Goal: Obtain resource: Obtain resource

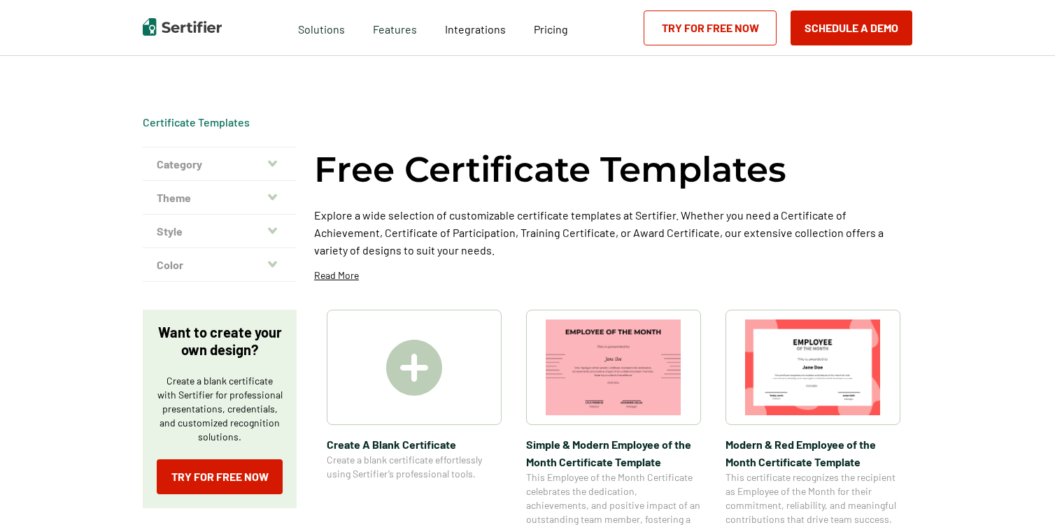
scroll to position [257, 0]
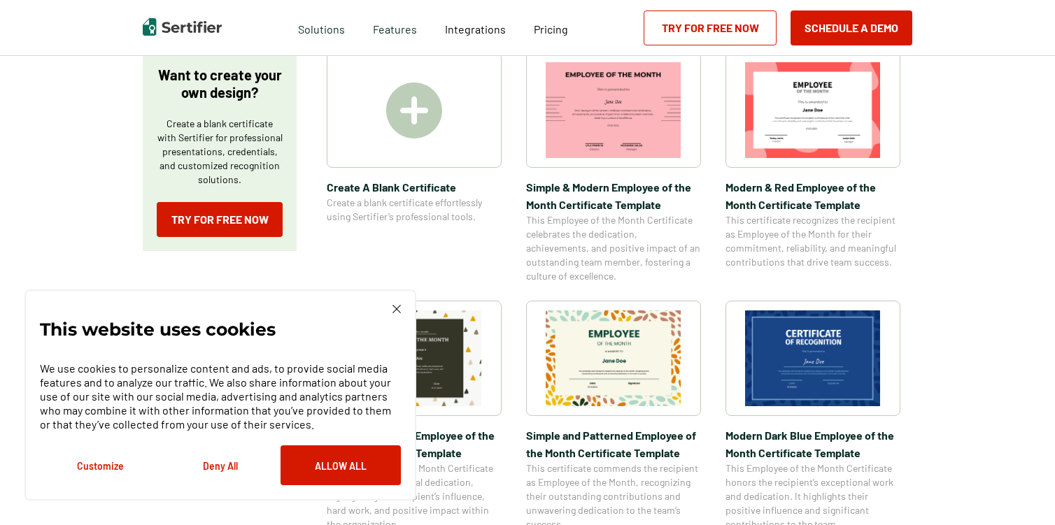
click at [639, 363] on img at bounding box center [614, 359] width 136 height 96
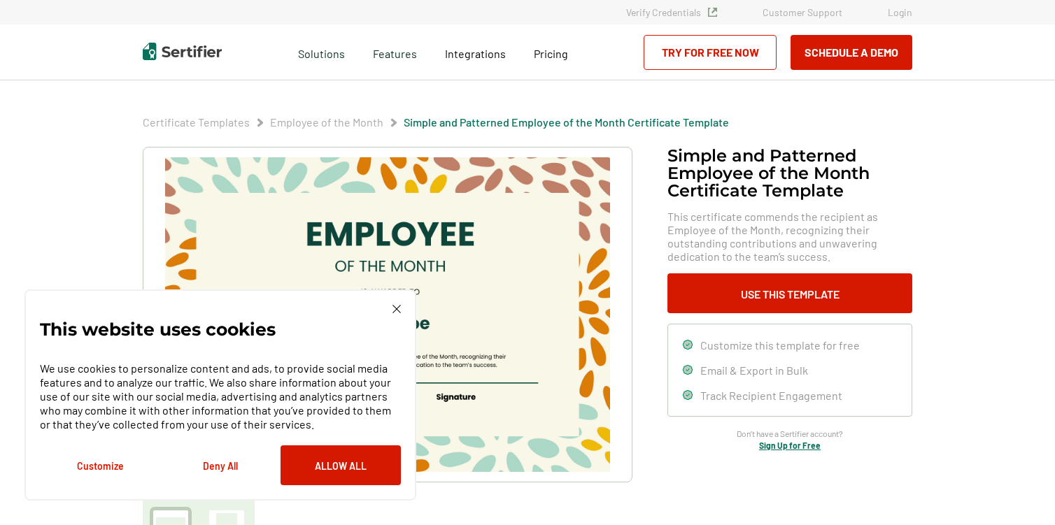
click at [367, 467] on button "Allow All" at bounding box center [340, 466] width 120 height 40
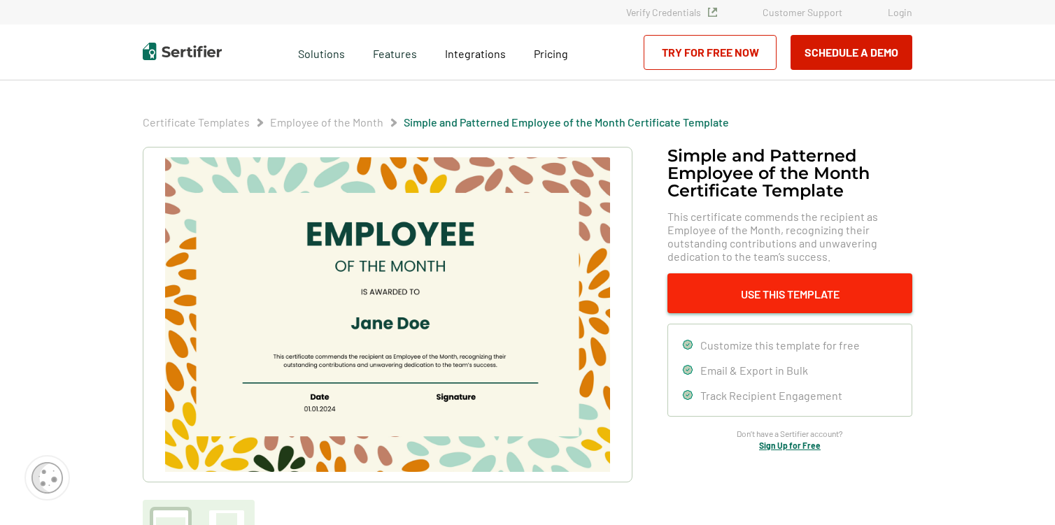
click at [779, 306] on button "Use This Template" at bounding box center [789, 293] width 245 height 40
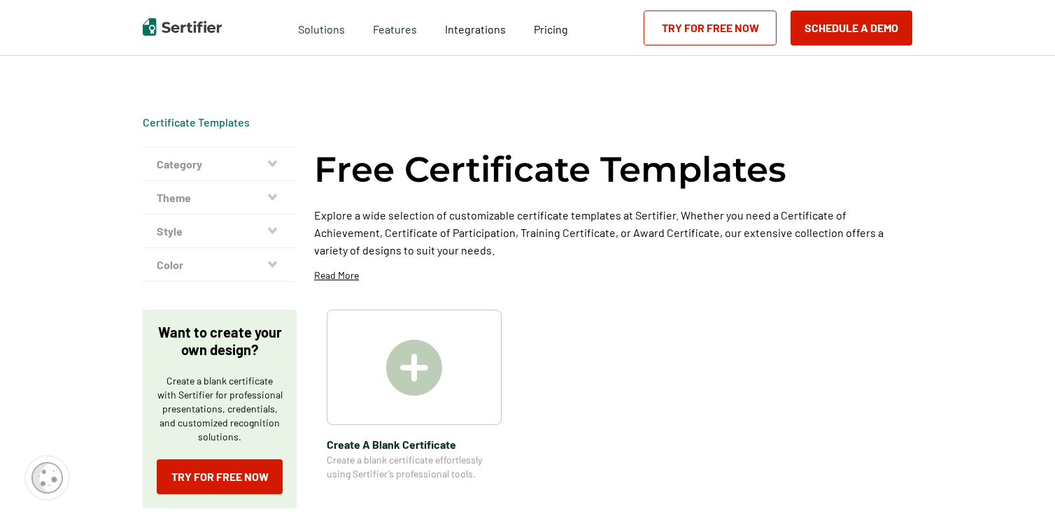
scroll to position [257, 0]
